Goal: Task Accomplishment & Management: Manage account settings

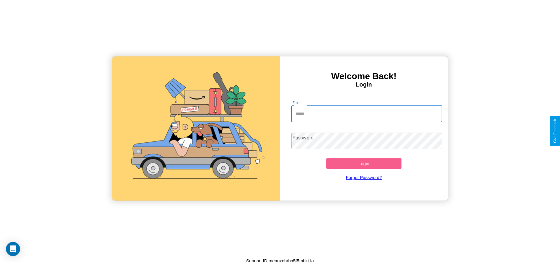
click at [367, 114] on input "Email" at bounding box center [367, 114] width 151 height 17
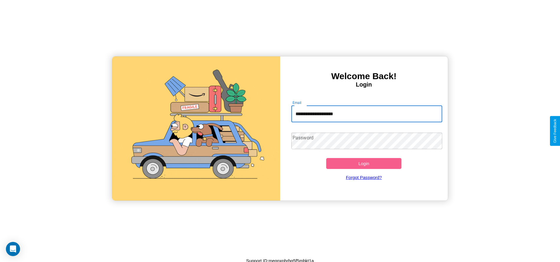
type input "**********"
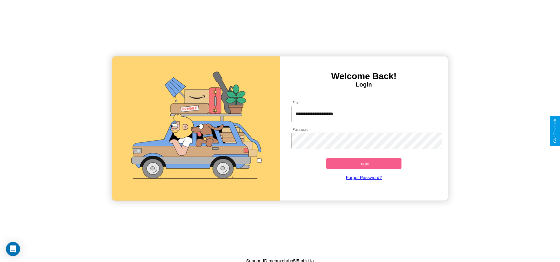
click at [364, 163] on button "Login" at bounding box center [364, 163] width 76 height 11
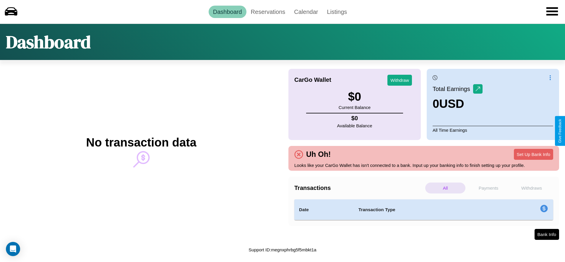
click at [488, 188] on p "Payments" at bounding box center [488, 188] width 40 height 11
click at [445, 188] on p "All" at bounding box center [445, 188] width 40 height 11
click at [531, 188] on p "Withdraws" at bounding box center [531, 188] width 40 height 11
click at [268, 12] on link "Reservations" at bounding box center [267, 12] width 43 height 12
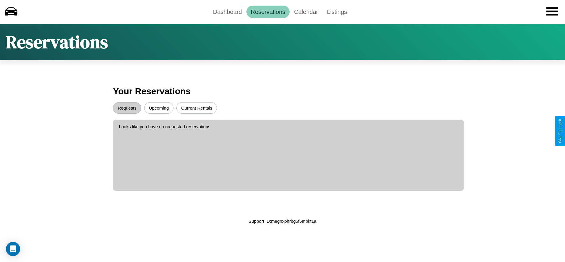
click at [196, 108] on button "Current Rentals" at bounding box center [196, 108] width 40 height 12
click at [127, 108] on button "Requests" at bounding box center [127, 108] width 28 height 12
